Goal: Task Accomplishment & Management: Manage account settings

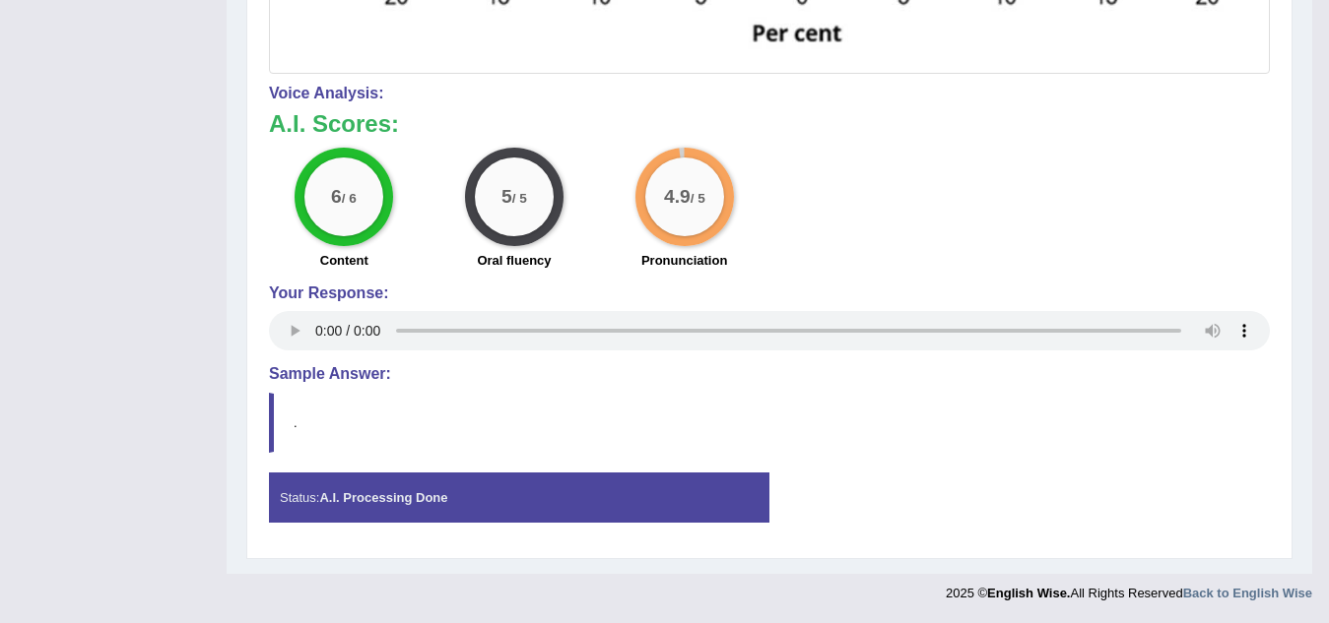
scroll to position [1110, 0]
